Goal: Complete application form

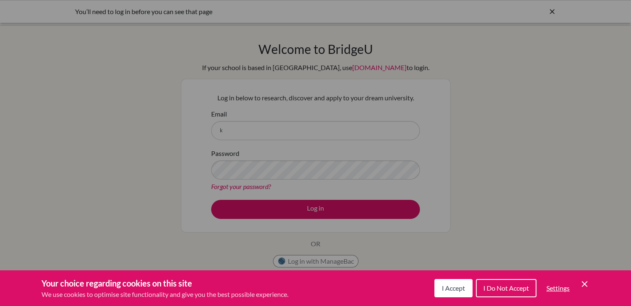
click at [445, 286] on span "I Accept" at bounding box center [453, 288] width 23 height 8
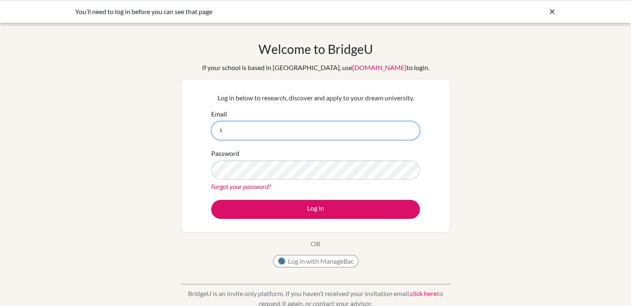
click at [268, 130] on input "k" at bounding box center [315, 130] width 209 height 19
type input "[EMAIL_ADDRESS][DOMAIN_NAME]"
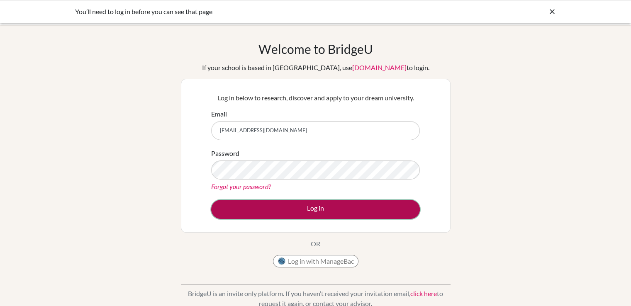
click at [312, 206] on button "Log in" at bounding box center [315, 209] width 209 height 19
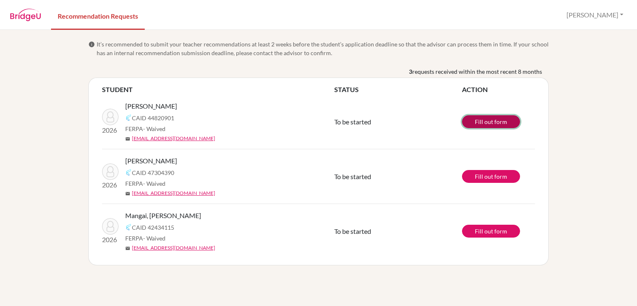
click at [492, 123] on link "Fill out form" at bounding box center [491, 121] width 58 height 13
click at [493, 175] on link "Fill out form" at bounding box center [491, 176] width 58 height 13
click at [484, 231] on link "Fill out form" at bounding box center [491, 231] width 58 height 13
